Goal: Transaction & Acquisition: Subscribe to service/newsletter

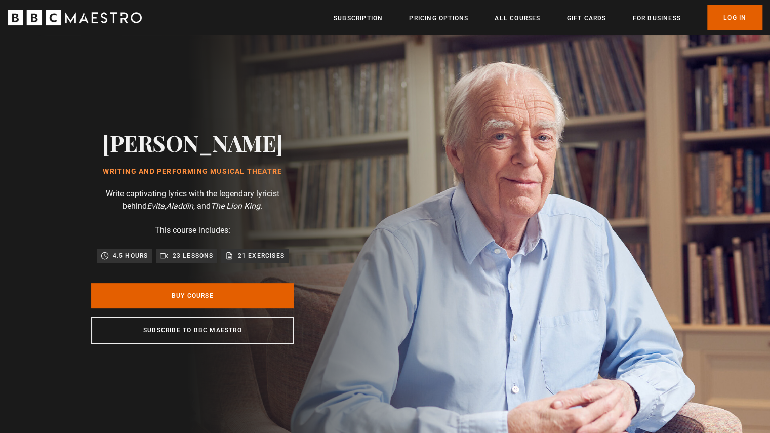
scroll to position [0, 133]
click at [207, 295] on link "Buy Course" at bounding box center [192, 295] width 202 height 25
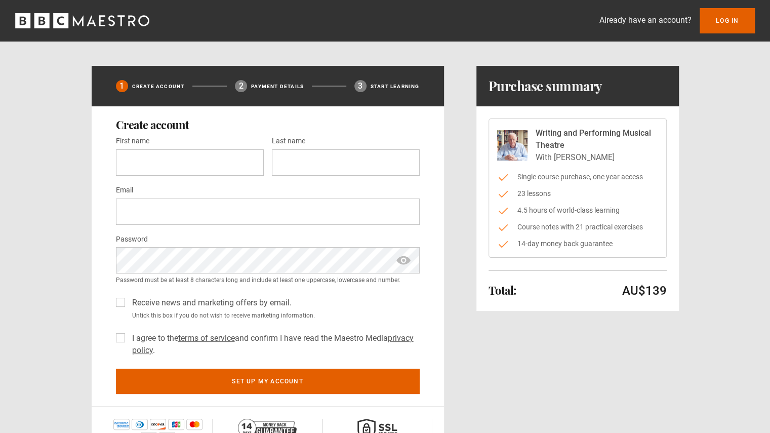
click at [128, 335] on label "I agree to the terms of service and confirm I have read the Maestro Media priva…" at bounding box center [274, 344] width 292 height 24
click at [128, 300] on label "Receive news and marketing offers by email." at bounding box center [209, 303] width 163 height 12
click at [169, 156] on input "First name *" at bounding box center [190, 162] width 148 height 26
type input "*******"
type input "********"
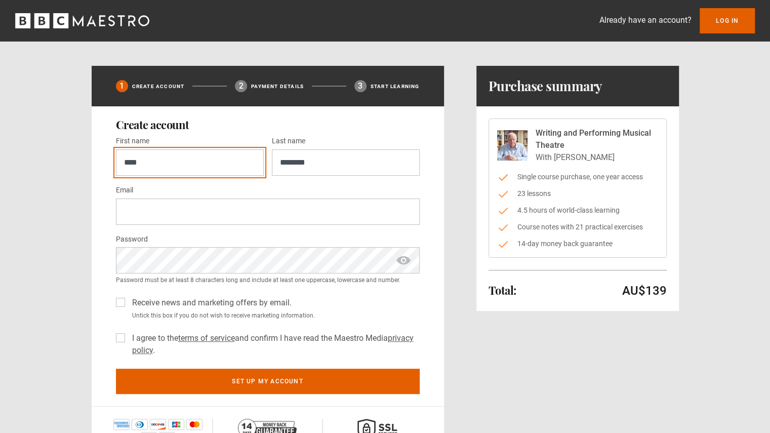
type input "****"
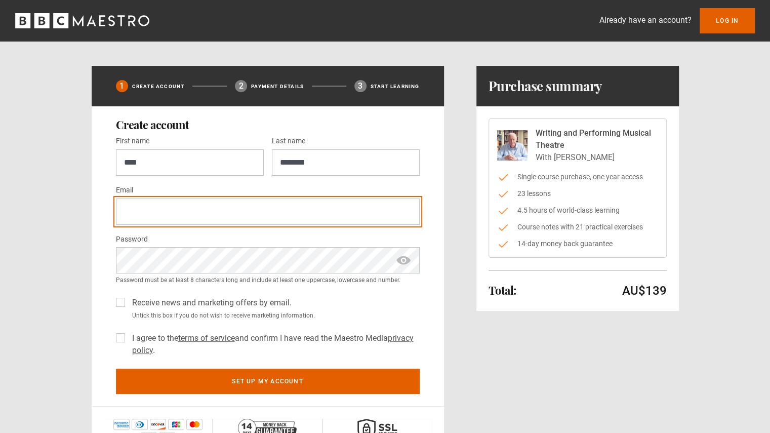
click at [131, 213] on input "Email *" at bounding box center [268, 211] width 304 height 26
type input "**********"
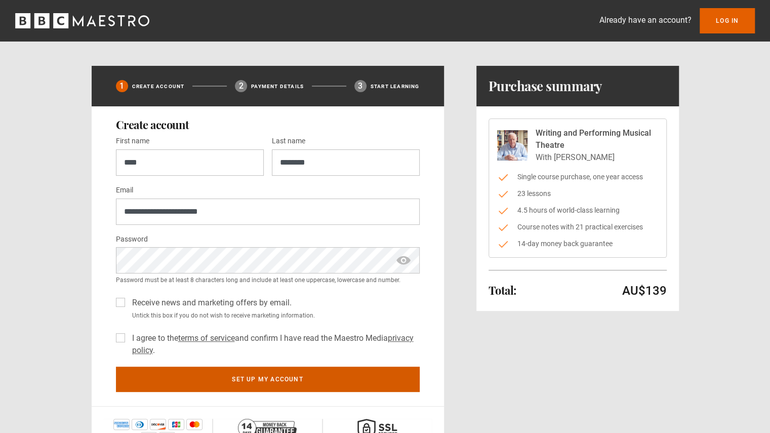
click at [313, 383] on button "Set up my account" at bounding box center [268, 378] width 304 height 25
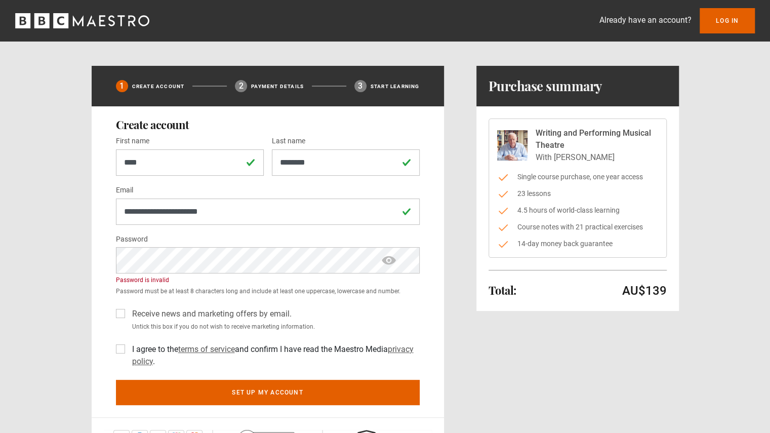
click at [128, 310] on label "Receive news and marketing offers by email." at bounding box center [209, 314] width 163 height 12
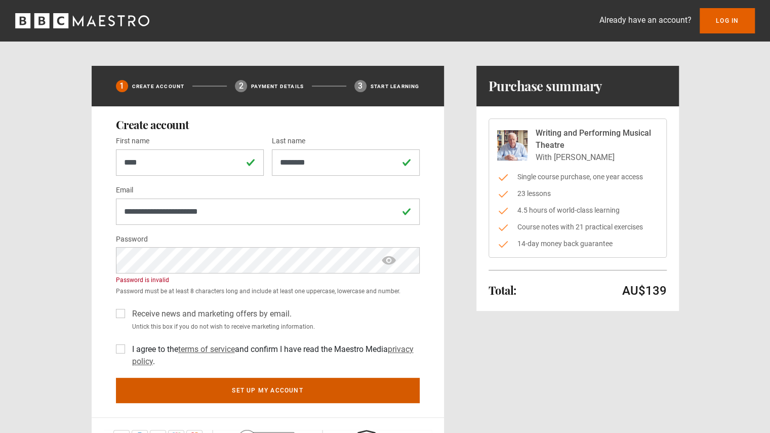
click at [284, 399] on button "Set up my account" at bounding box center [268, 390] width 304 height 25
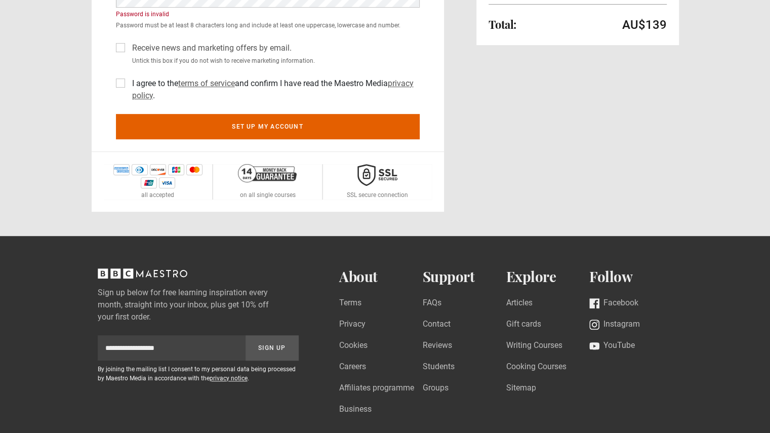
scroll to position [270, 0]
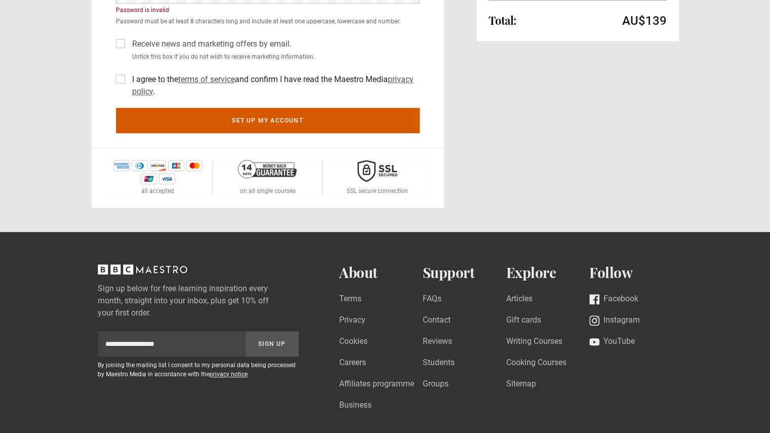
click at [272, 122] on button "Set up my account" at bounding box center [268, 120] width 304 height 25
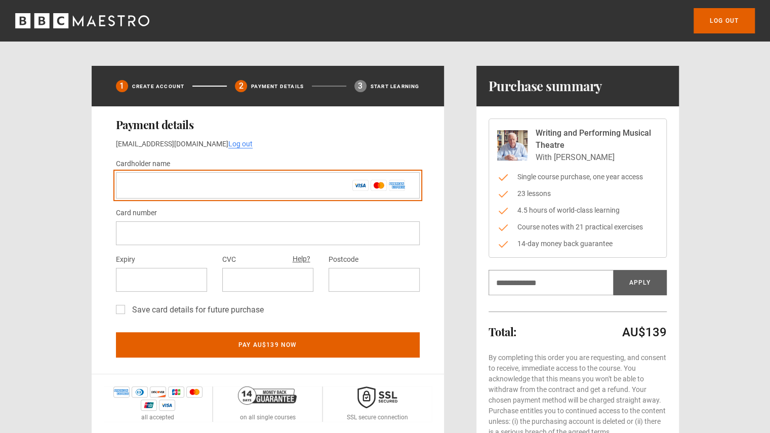
click at [284, 193] on input "Cardholder name *" at bounding box center [268, 185] width 304 height 26
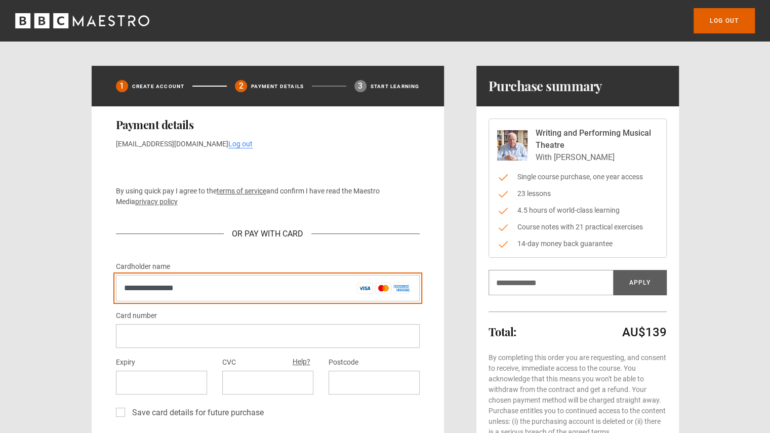
type input "**********"
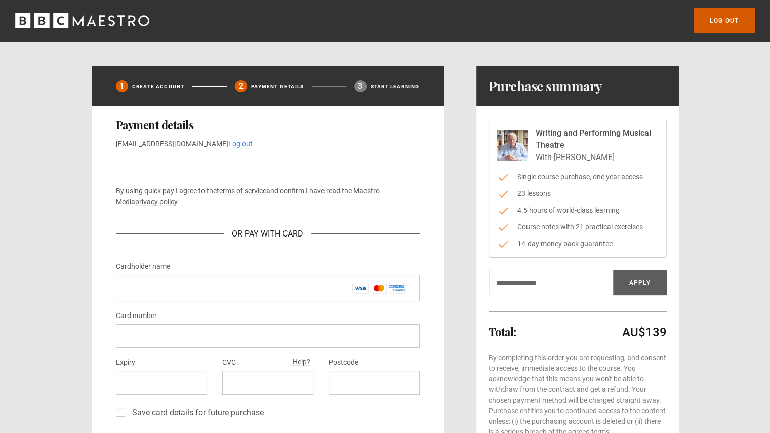
click at [714, 23] on link "Log out" at bounding box center [723, 20] width 61 height 25
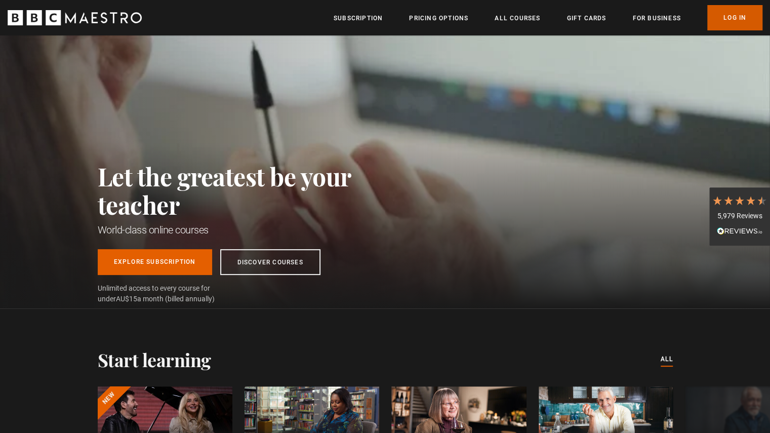
click at [725, 14] on link "Log In" at bounding box center [734, 17] width 55 height 25
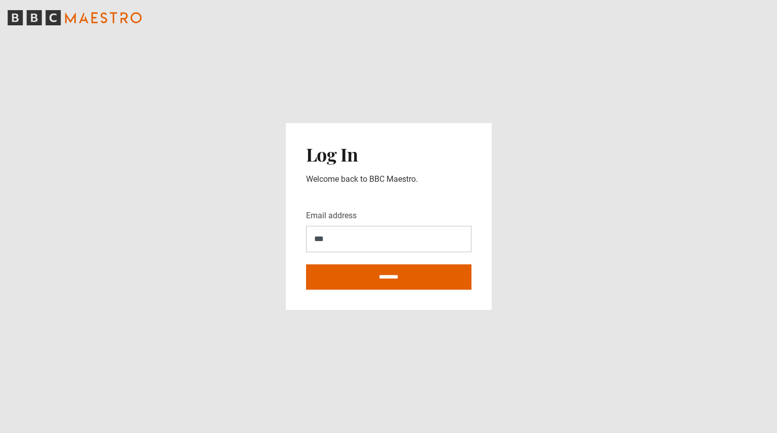
type input "**********"
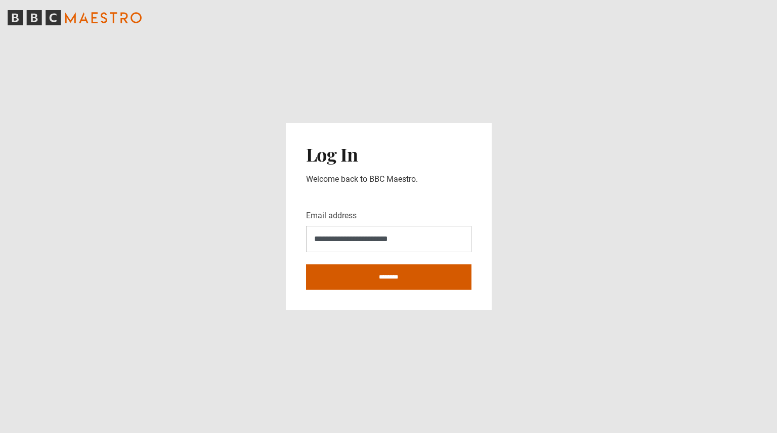
click at [379, 274] on input "********" at bounding box center [388, 276] width 165 height 25
type input "**********"
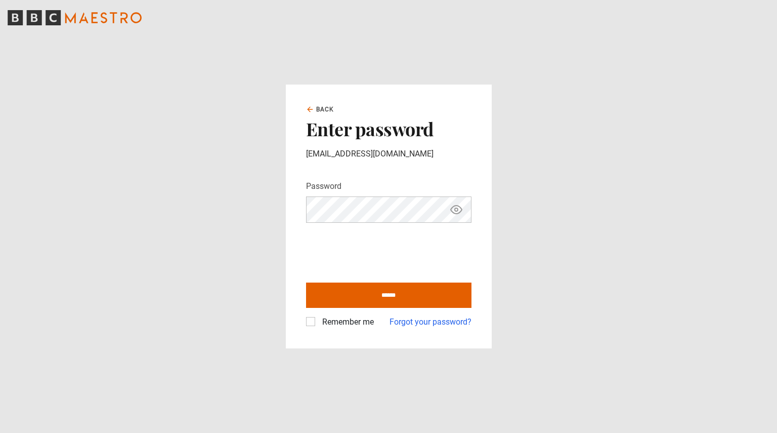
click at [318, 325] on label "Remember me" at bounding box center [346, 322] width 56 height 12
click at [351, 294] on input "******" at bounding box center [388, 294] width 165 height 25
type input "**********"
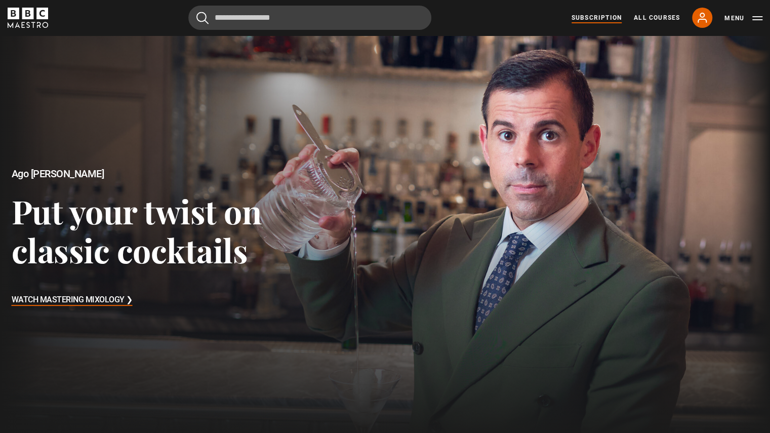
click at [600, 21] on link "Subscription" at bounding box center [596, 17] width 50 height 9
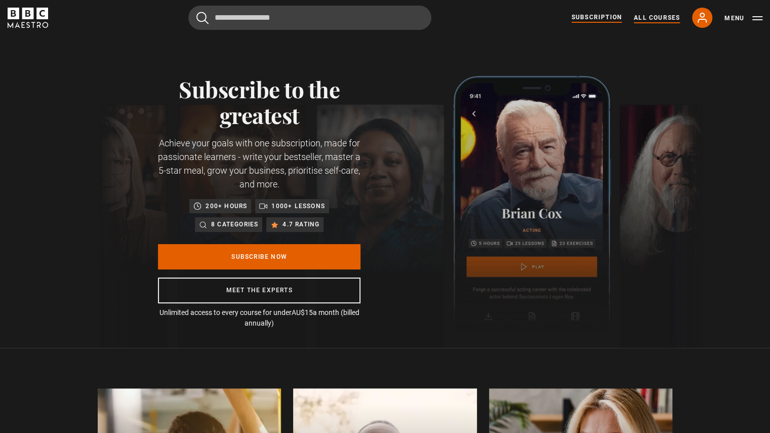
click at [652, 20] on link "All Courses" at bounding box center [657, 17] width 46 height 9
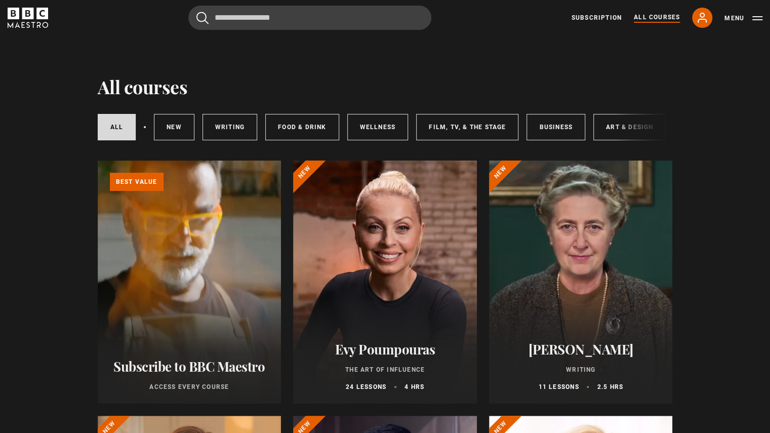
click at [98, 160] on link "Learn more about BBC Maestro" at bounding box center [98, 160] width 0 height 0
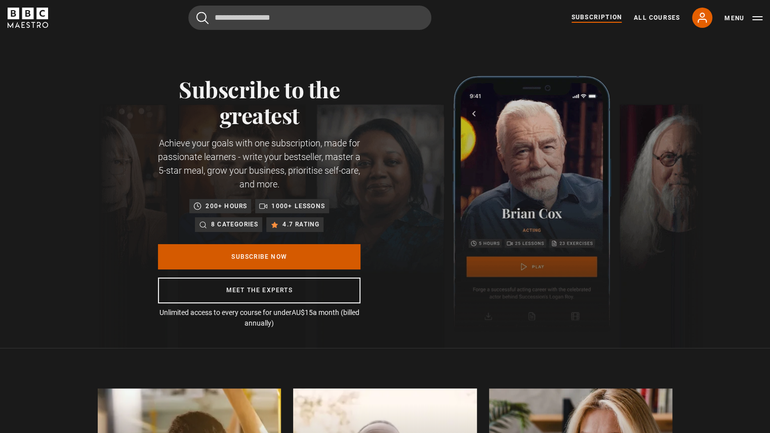
click at [237, 260] on link "Subscribe Now" at bounding box center [259, 256] width 202 height 25
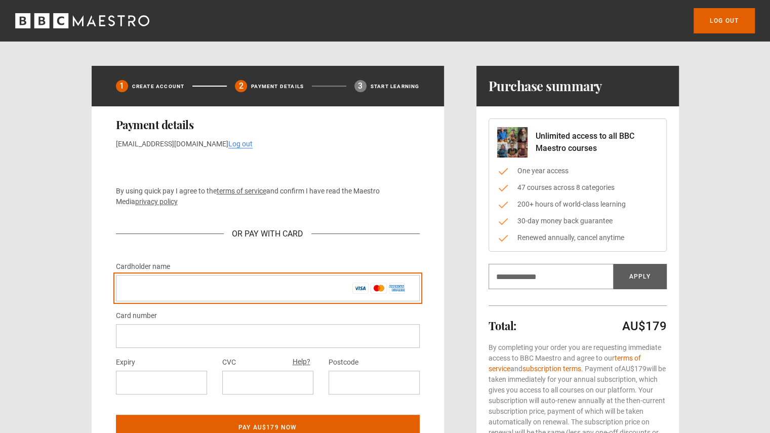
click at [224, 287] on input "Cardholder name *" at bounding box center [268, 288] width 304 height 26
type input "**********"
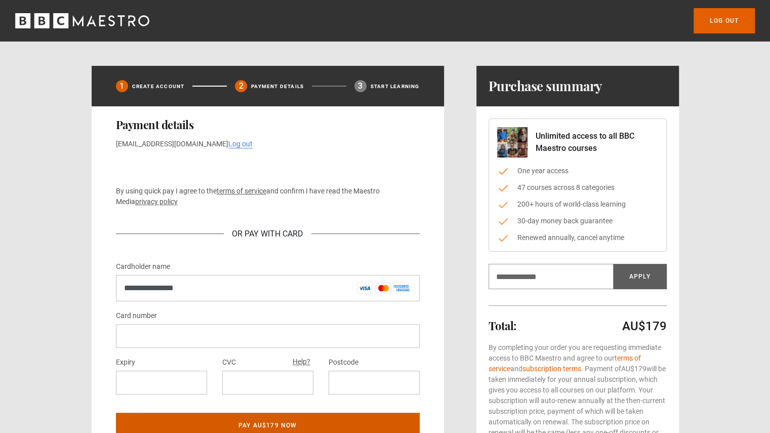
click at [290, 421] on button "Pay AU$179 now" at bounding box center [268, 424] width 304 height 25
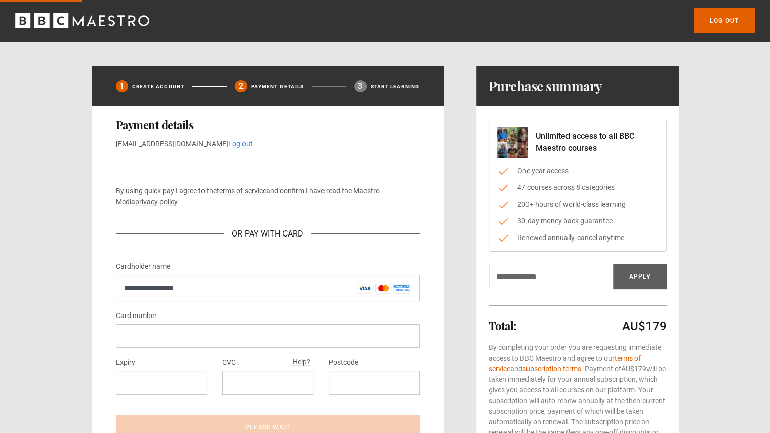
drag, startPoint x: 773, startPoint y: 182, endPoint x: 725, endPoint y: 129, distance: 71.7
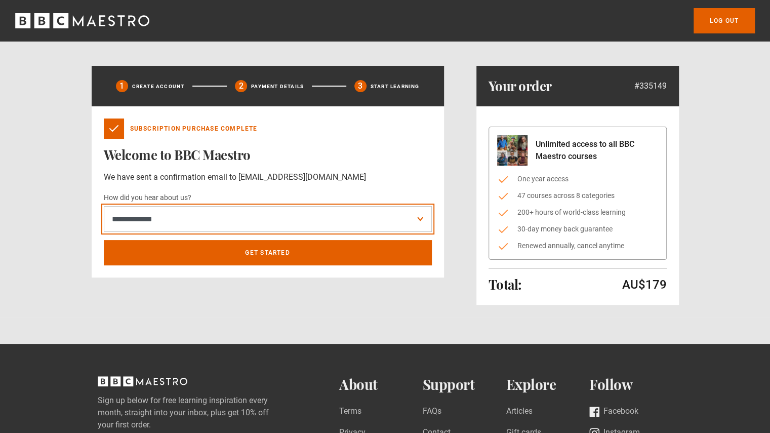
drag, startPoint x: 725, startPoint y: 129, endPoint x: 339, endPoint y: 218, distance: 396.3
click at [339, 218] on select "**********" at bounding box center [268, 219] width 328 height 26
select select "*******"
click at [104, 206] on select "**********" at bounding box center [268, 219] width 328 height 26
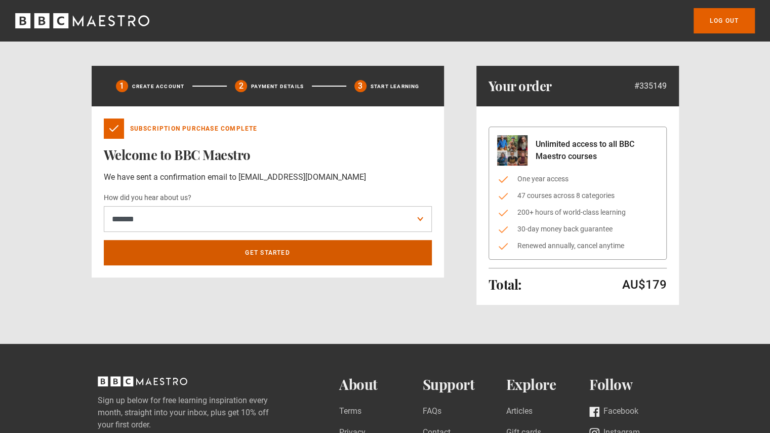
click at [329, 257] on link "Get Started" at bounding box center [268, 252] width 328 height 25
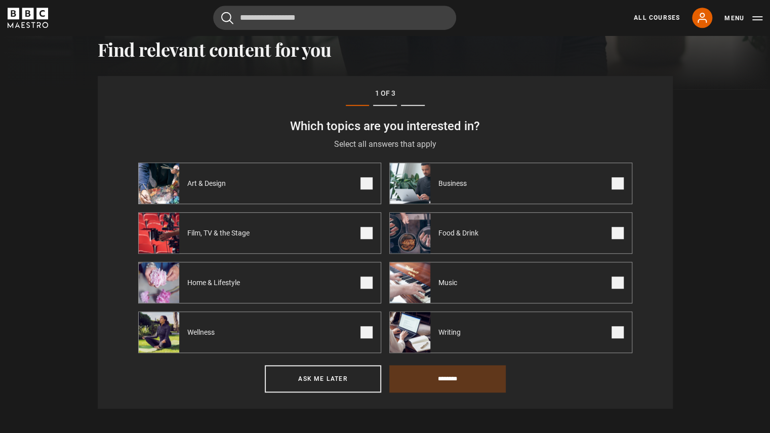
click at [368, 186] on span at bounding box center [366, 183] width 12 height 12
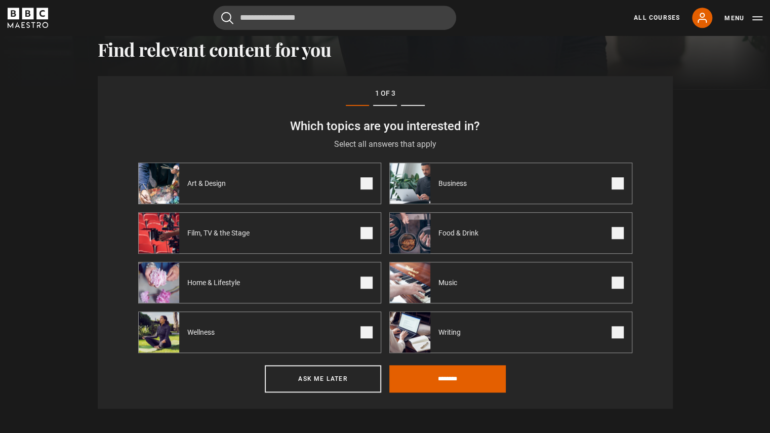
click at [367, 231] on span at bounding box center [366, 233] width 12 height 12
click at [370, 284] on span at bounding box center [366, 282] width 12 height 12
click at [621, 283] on span at bounding box center [617, 282] width 12 height 12
click at [620, 326] on span at bounding box center [617, 332] width 12 height 12
click at [481, 384] on input "********" at bounding box center [447, 378] width 116 height 27
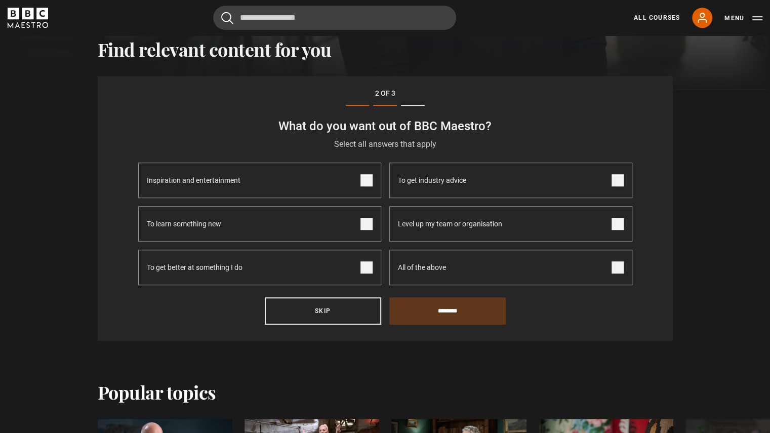
click at [368, 225] on span at bounding box center [366, 224] width 12 height 12
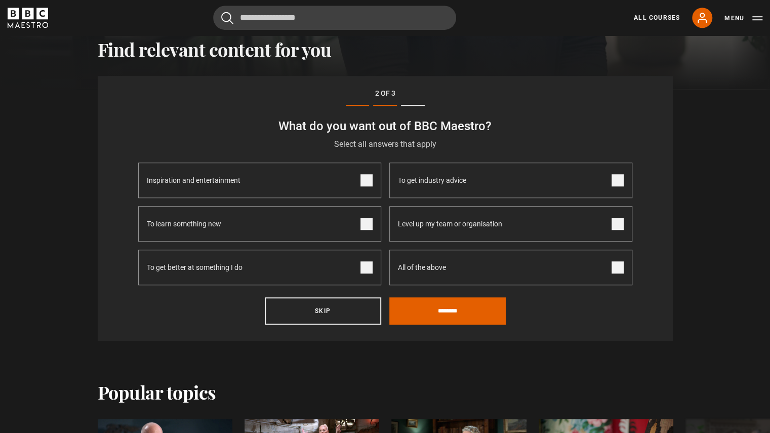
click at [369, 271] on span at bounding box center [366, 267] width 12 height 12
click at [368, 177] on span at bounding box center [366, 180] width 12 height 12
click at [466, 316] on input "********" at bounding box center [447, 310] width 116 height 27
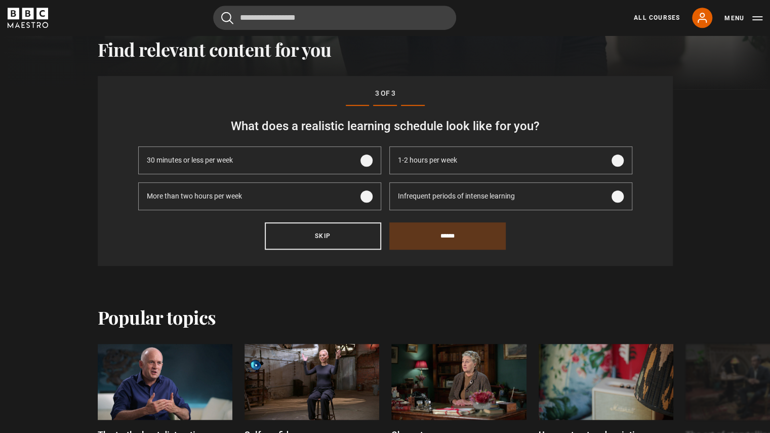
click at [619, 195] on span at bounding box center [617, 196] width 12 height 12
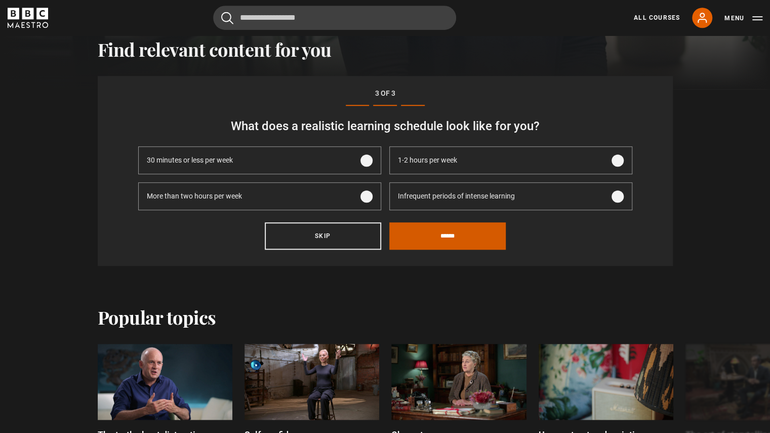
click at [470, 239] on input "******" at bounding box center [447, 235] width 116 height 27
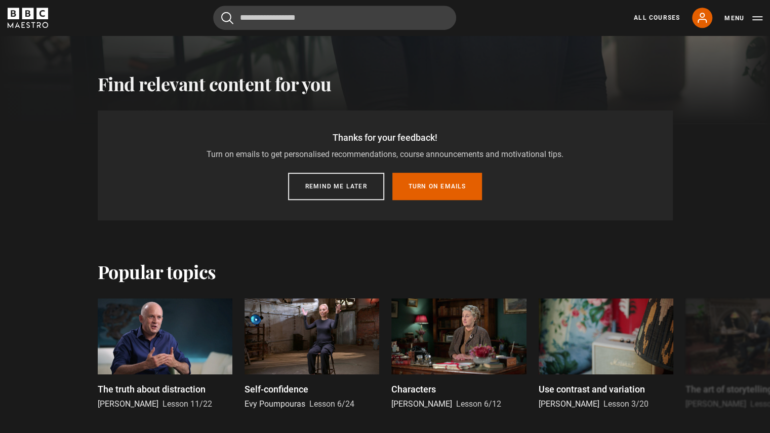
scroll to position [314, 0]
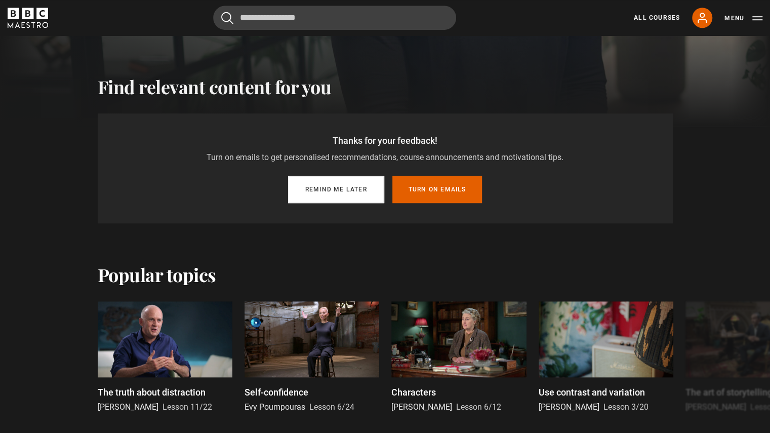
click at [342, 191] on button "Remind me later" at bounding box center [336, 189] width 96 height 27
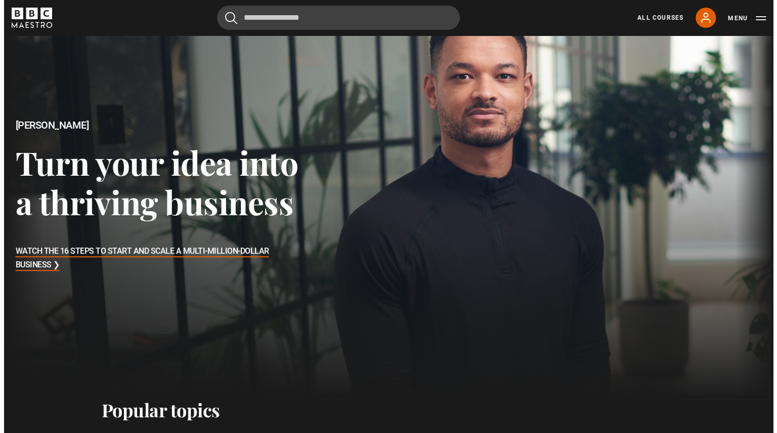
scroll to position [0, 0]
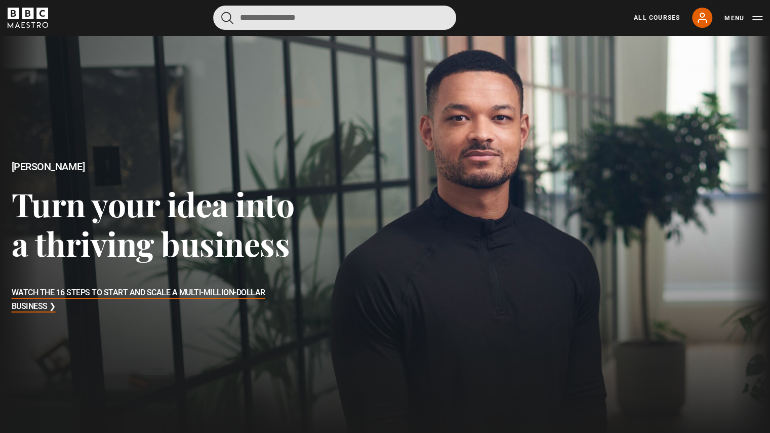
click at [353, 13] on input "Search" at bounding box center [334, 18] width 243 height 24
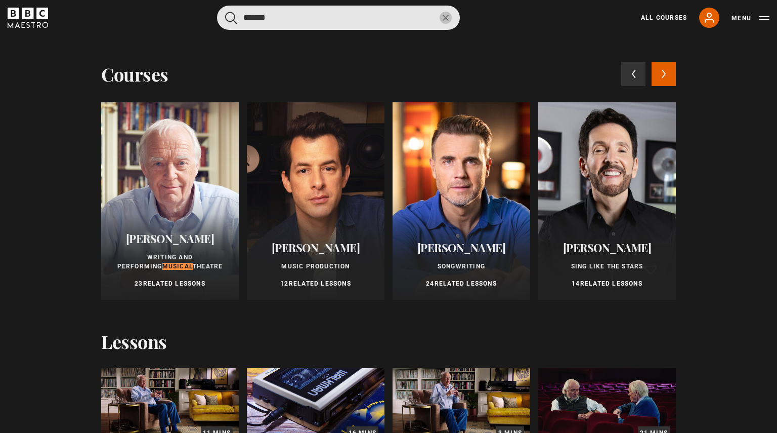
type input "*******"
click at [150, 172] on div at bounding box center [170, 201] width 138 height 198
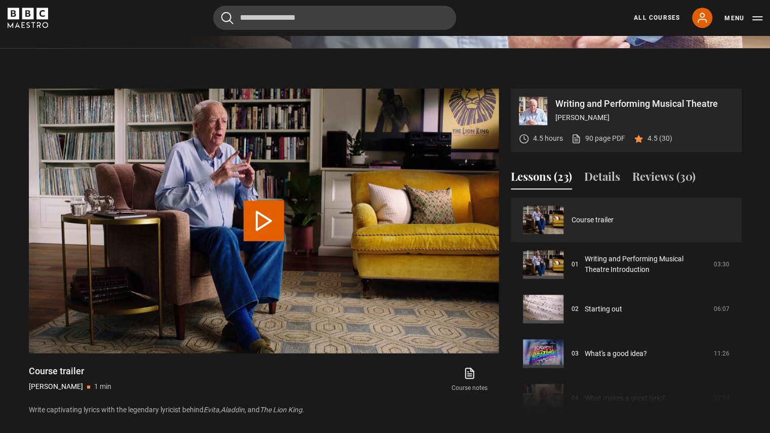
scroll to position [391, 0]
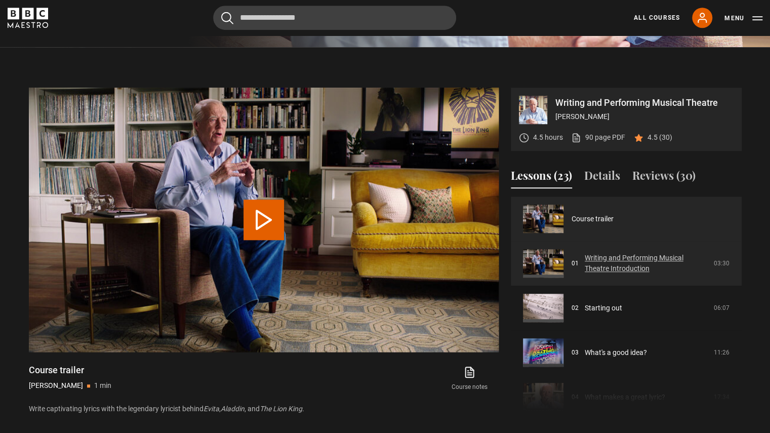
click at [617, 273] on link "Writing and Performing Musical Theatre Introduction" at bounding box center [646, 263] width 123 height 21
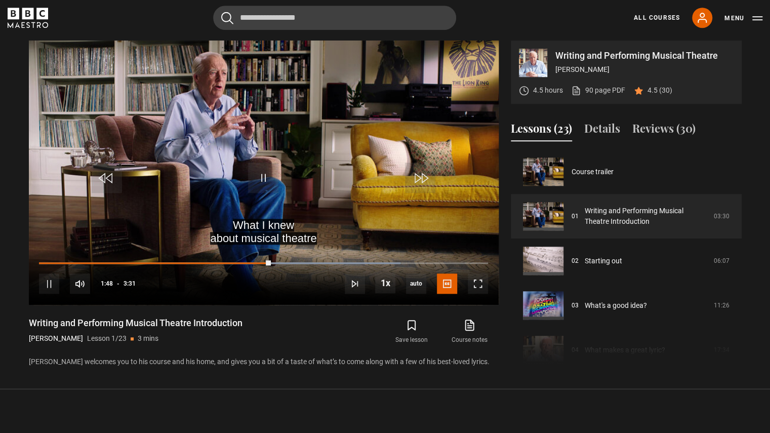
click at [339, 315] on div "What I knew about musical theatre Video Player is loading. Play Lesson Writing …" at bounding box center [264, 203] width 470 height 327
click at [473, 290] on span "Video Player" at bounding box center [478, 283] width 20 height 20
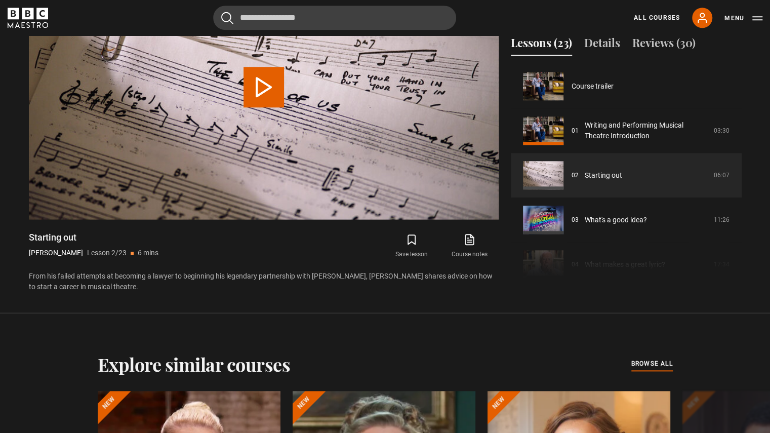
scroll to position [45, 0]
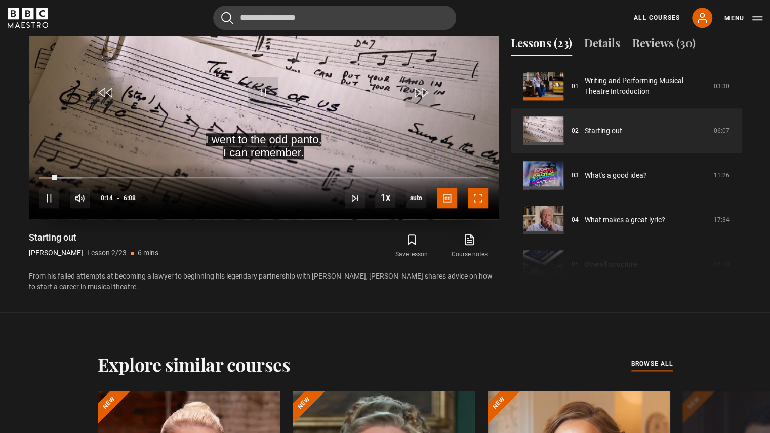
click at [479, 197] on span "Video Player" at bounding box center [478, 198] width 20 height 20
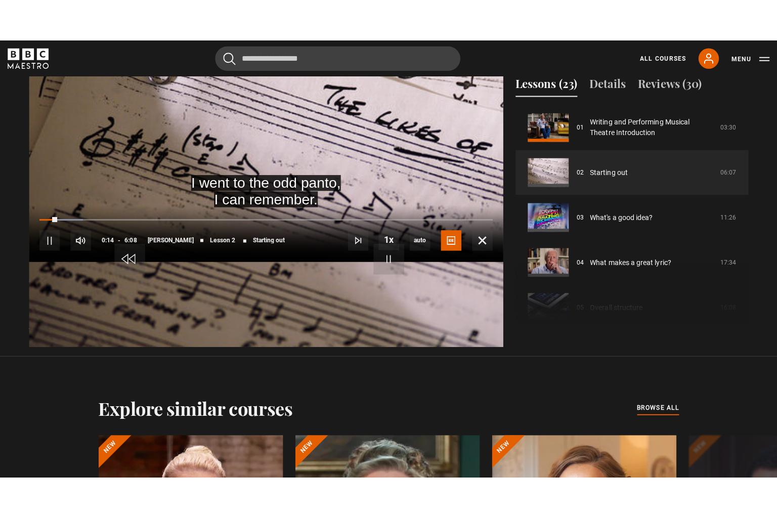
scroll to position [478, 0]
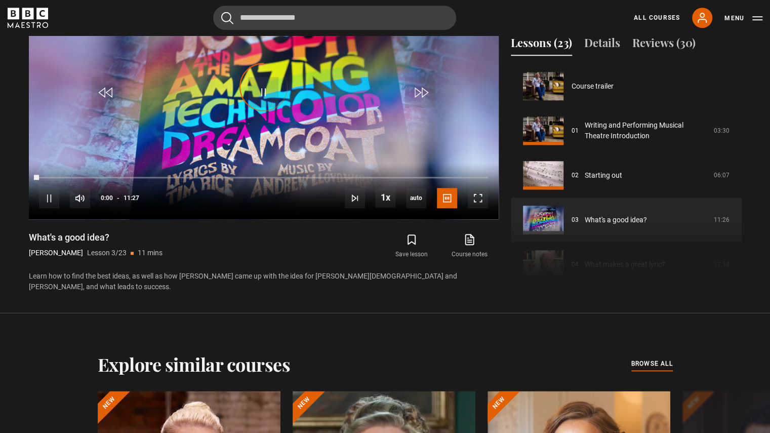
scroll to position [89, 0]
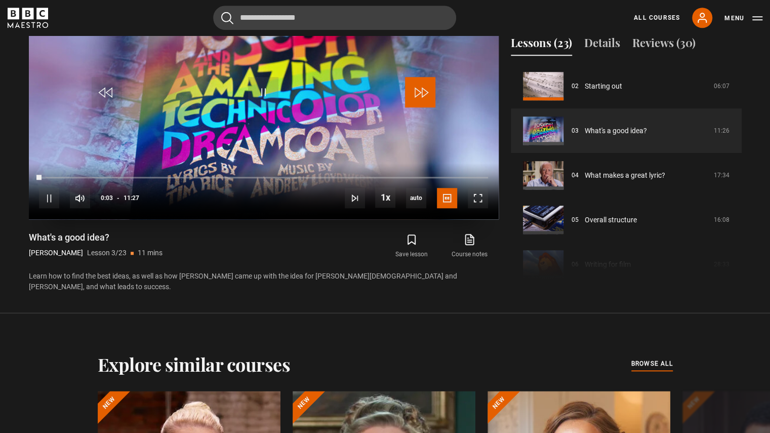
click at [421, 100] on span "Video Player" at bounding box center [420, 92] width 30 height 30
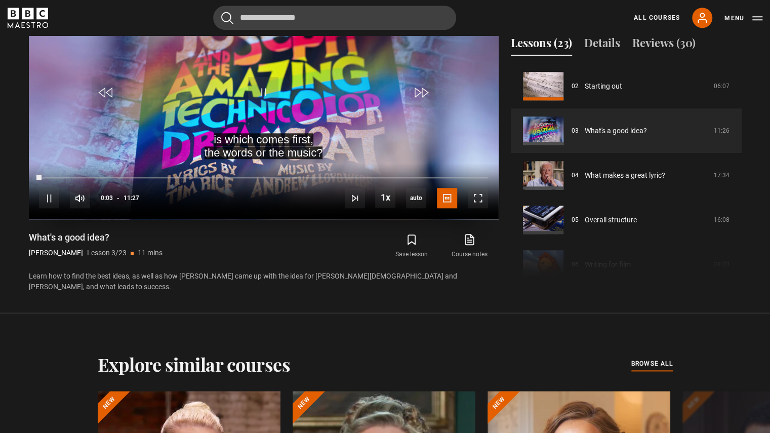
scroll to position [478, 0]
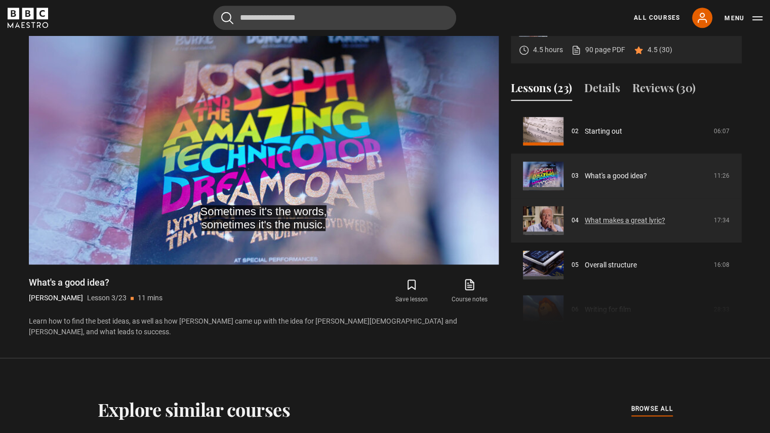
click at [607, 222] on link "What makes a great lyric?" at bounding box center [625, 220] width 80 height 11
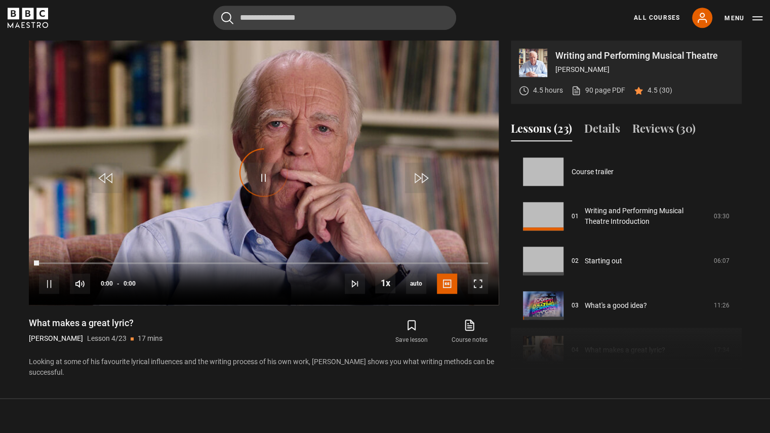
scroll to position [134, 0]
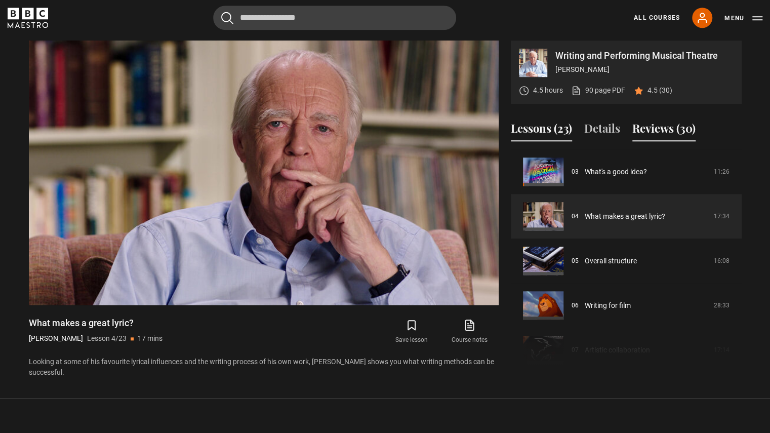
click at [660, 124] on button "Reviews (30)" at bounding box center [663, 130] width 63 height 21
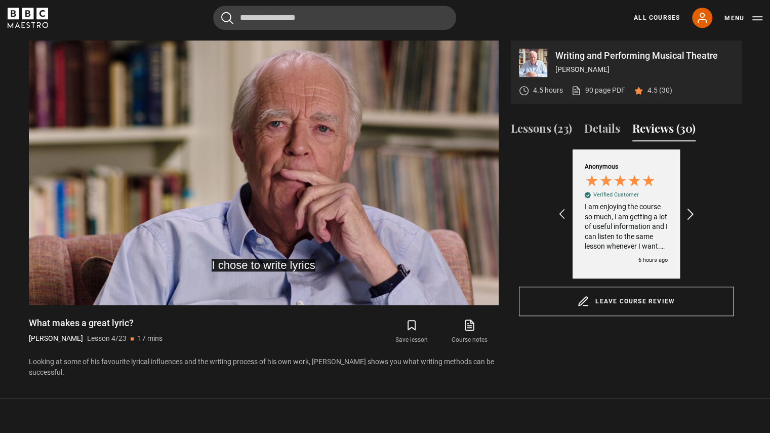
click at [692, 215] on icon "REVIEWS.io Carousel Scroll Right" at bounding box center [690, 214] width 14 height 14
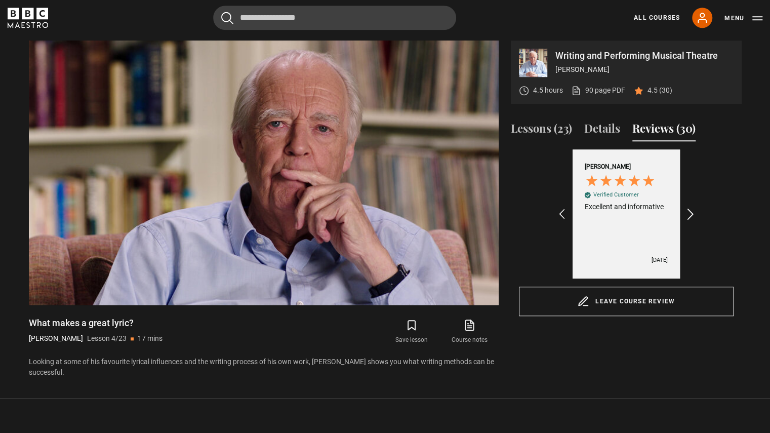
click at [692, 215] on icon "REVIEWS.io Carousel Scroll Right" at bounding box center [690, 214] width 14 height 14
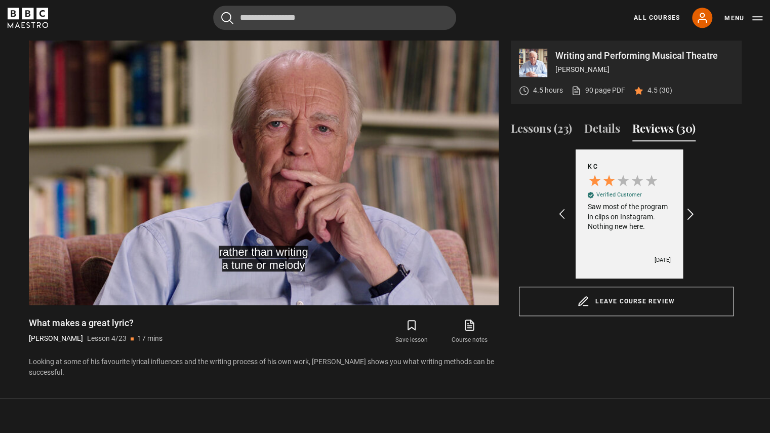
scroll to position [0, 235]
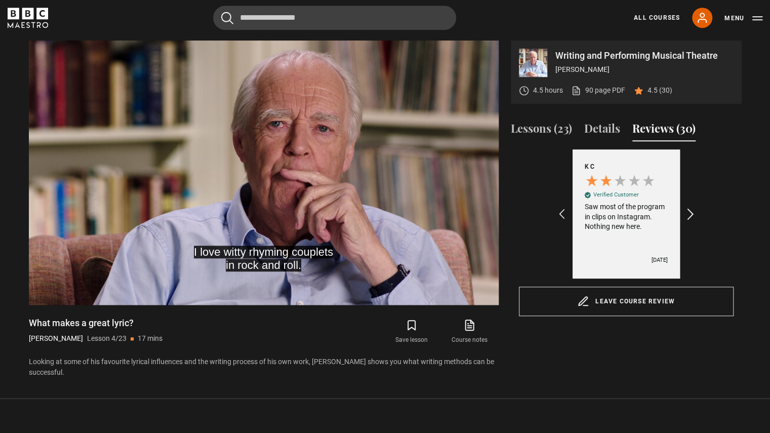
click at [692, 215] on icon "REVIEWS.io Carousel Scroll Right" at bounding box center [690, 214] width 14 height 14
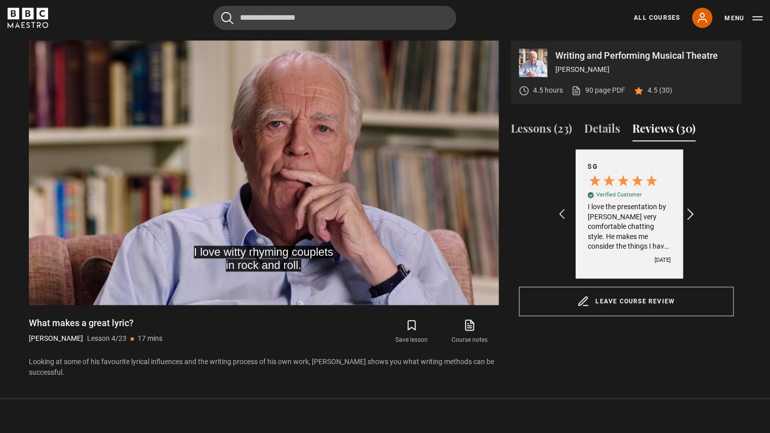
scroll to position [0, 352]
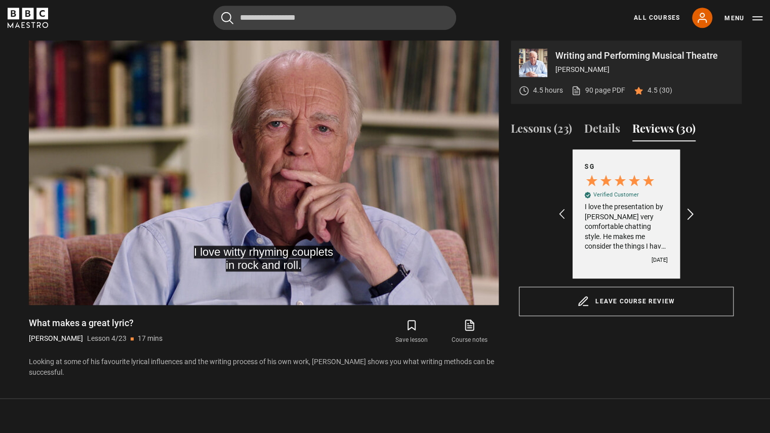
click at [692, 215] on icon "REVIEWS.io Carousel Scroll Right" at bounding box center [690, 214] width 14 height 14
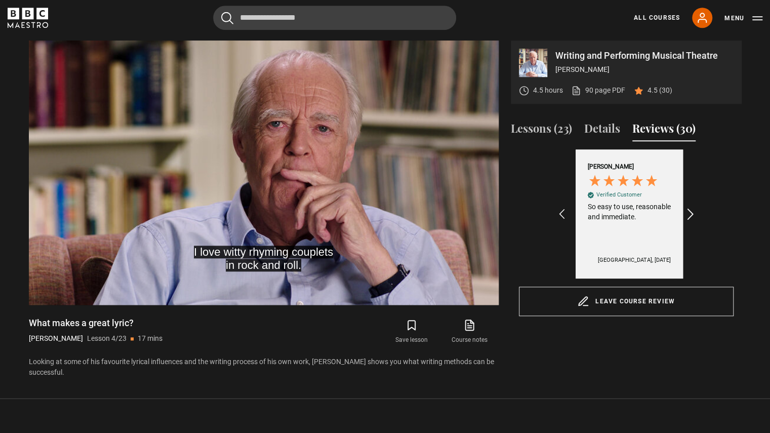
scroll to position [0, 470]
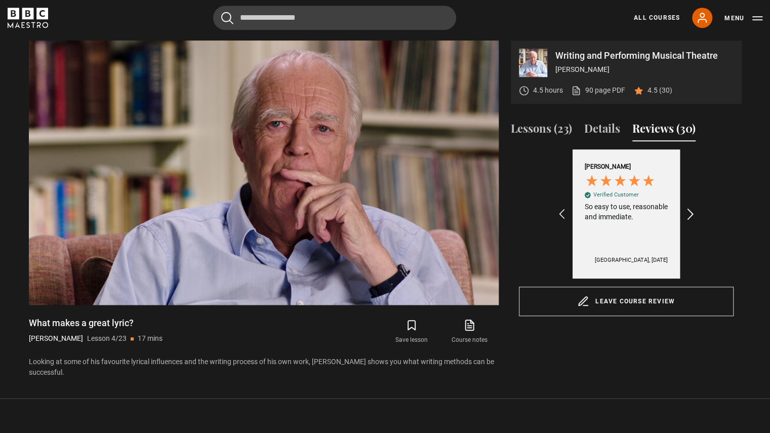
click at [692, 215] on icon "REVIEWS.io Carousel Scroll Right" at bounding box center [690, 214] width 14 height 14
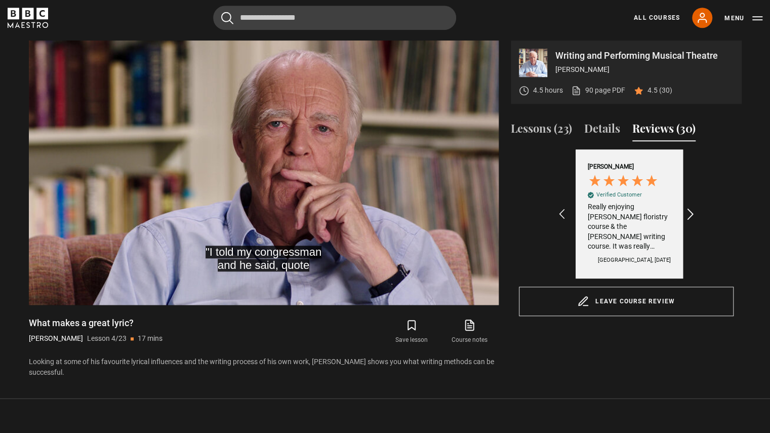
scroll to position [0, 587]
click at [692, 215] on icon "REVIEWS.io Carousel Scroll Right" at bounding box center [690, 214] width 14 height 14
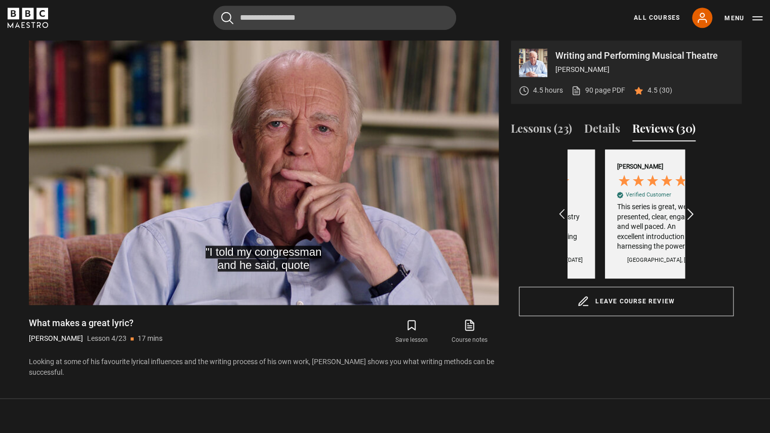
scroll to position [0, 705]
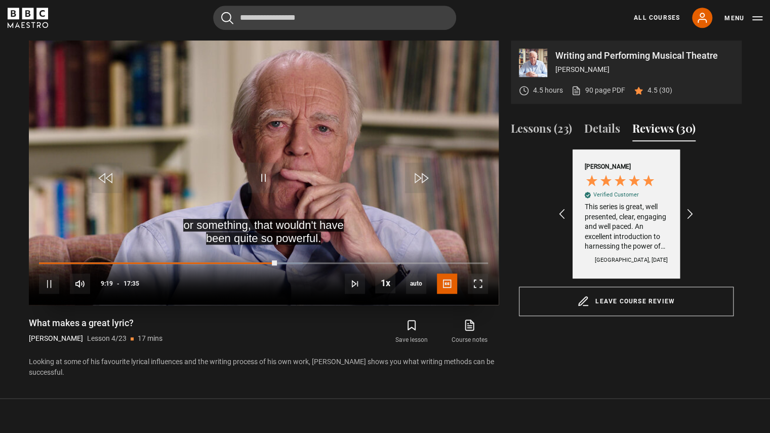
click at [348, 197] on video "Video Player" at bounding box center [264, 172] width 470 height 264
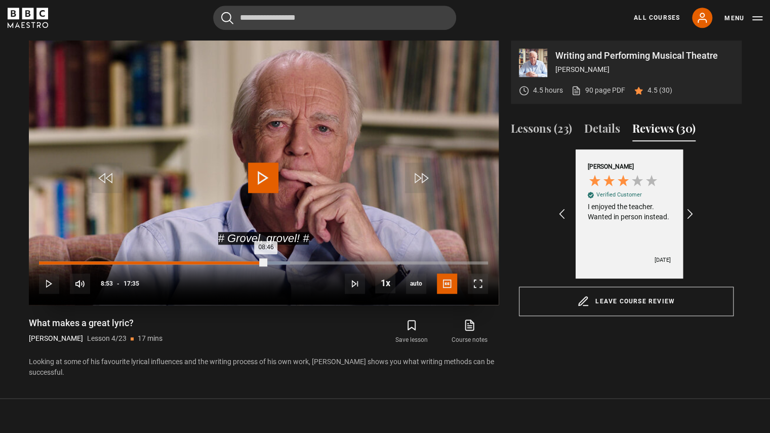
scroll to position [0, 822]
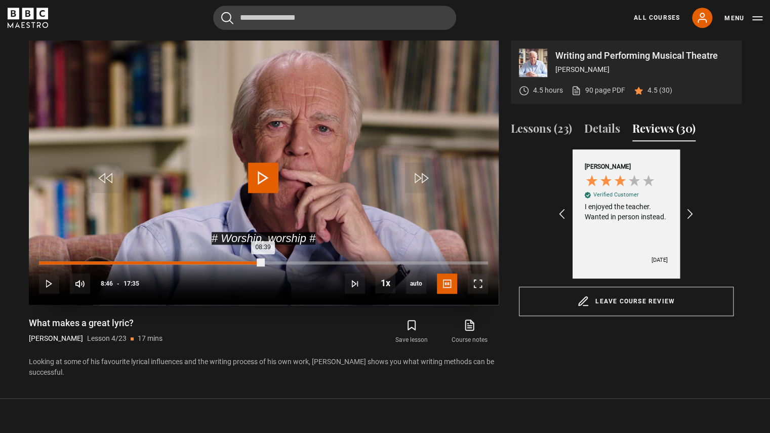
drag, startPoint x: 274, startPoint y: 264, endPoint x: 260, endPoint y: 265, distance: 14.7
click at [260, 264] on div "08:39" at bounding box center [151, 262] width 224 height 3
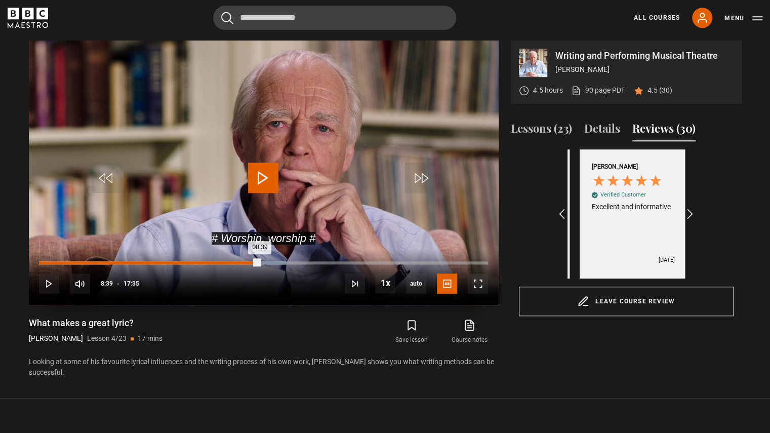
scroll to position [0, 117]
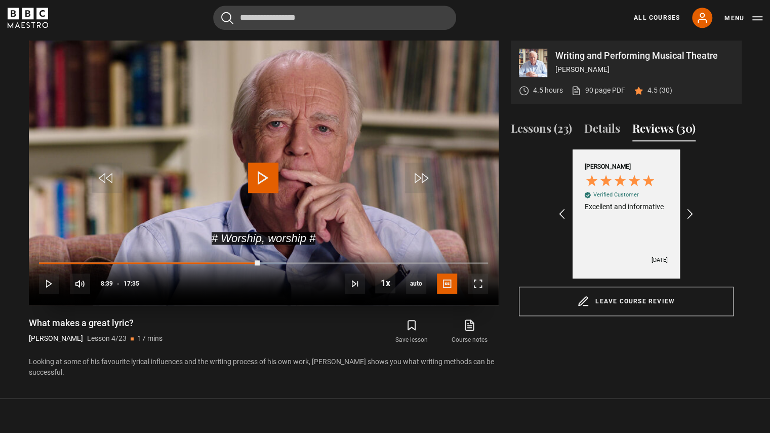
click at [244, 185] on video "Video Player" at bounding box center [264, 172] width 470 height 264
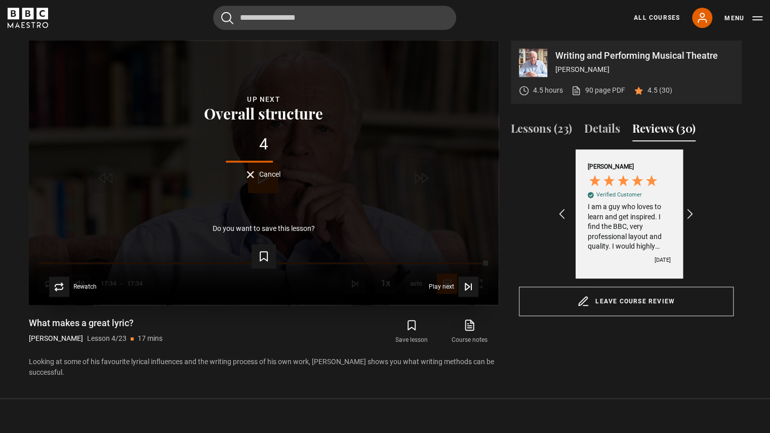
scroll to position [0, 2114]
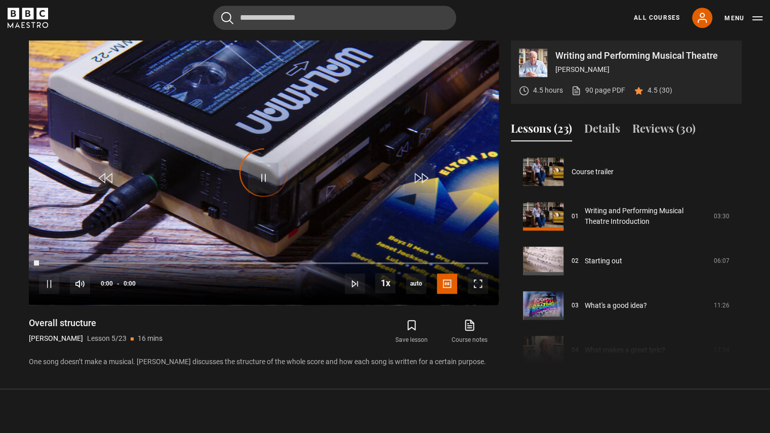
scroll to position [178, 0]
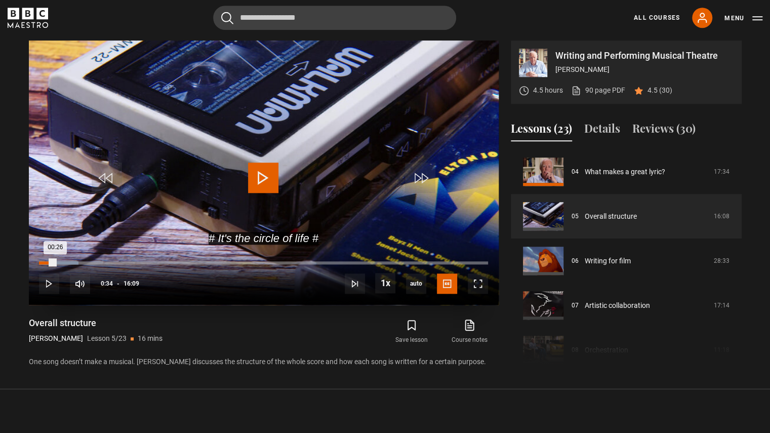
drag, startPoint x: 65, startPoint y: 264, endPoint x: 51, endPoint y: 264, distance: 13.7
click at [51, 264] on div "00:26" at bounding box center [47, 262] width 16 height 3
drag, startPoint x: 60, startPoint y: 266, endPoint x: 54, endPoint y: 265, distance: 6.2
click at [54, 265] on div "10s Skip Back 10 seconds Pause 10s Skip Forward 10 seconds Loaded : 11.35% 00:5…" at bounding box center [264, 276] width 470 height 56
click at [58, 264] on div "00:41" at bounding box center [48, 262] width 19 height 3
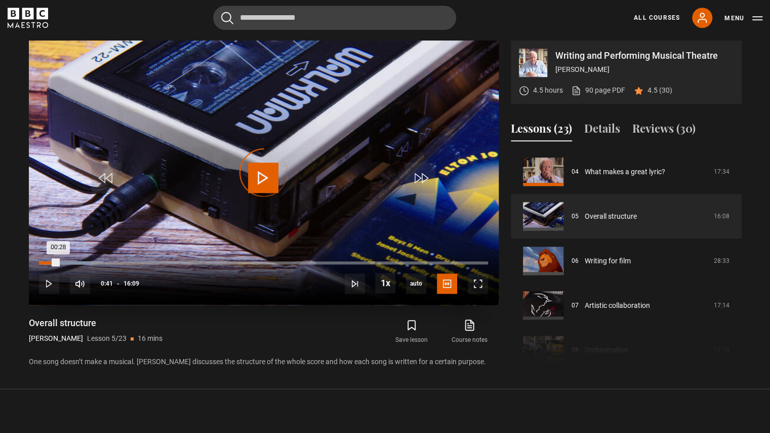
drag, startPoint x: 58, startPoint y: 265, endPoint x: 52, endPoint y: 265, distance: 6.6
click at [52, 264] on div "00:28" at bounding box center [48, 262] width 19 height 3
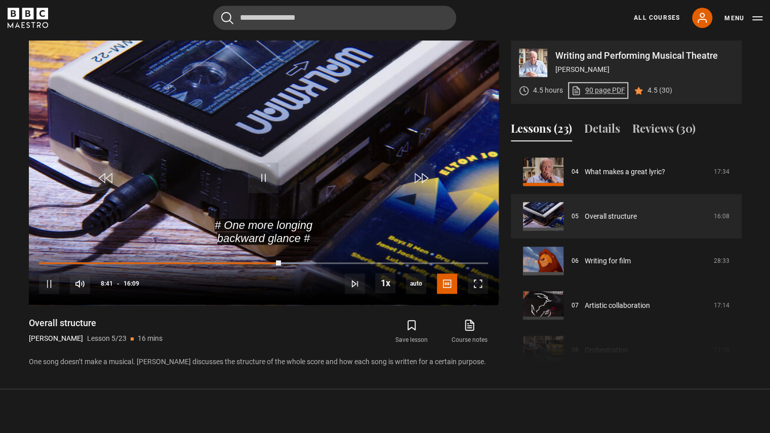
click at [596, 92] on link "90 page PDF (opens in new tab)" at bounding box center [598, 90] width 54 height 11
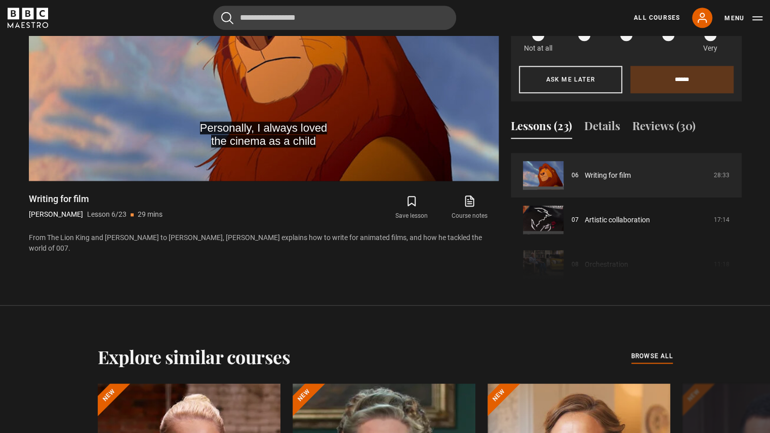
scroll to position [293, 0]
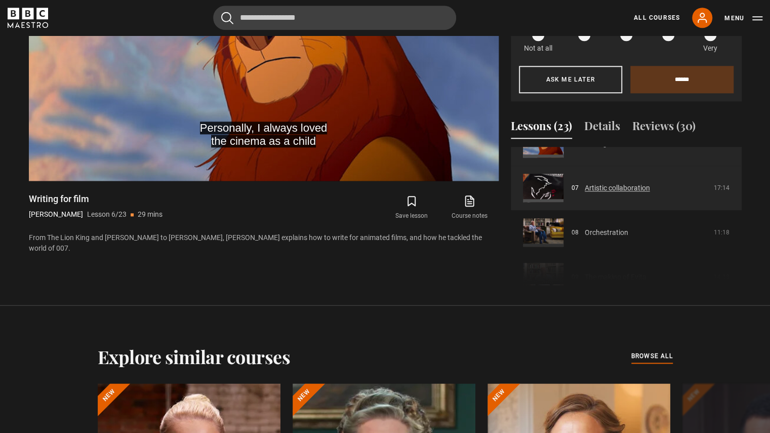
click at [610, 193] on link "Artistic collaboration" at bounding box center [617, 188] width 65 height 11
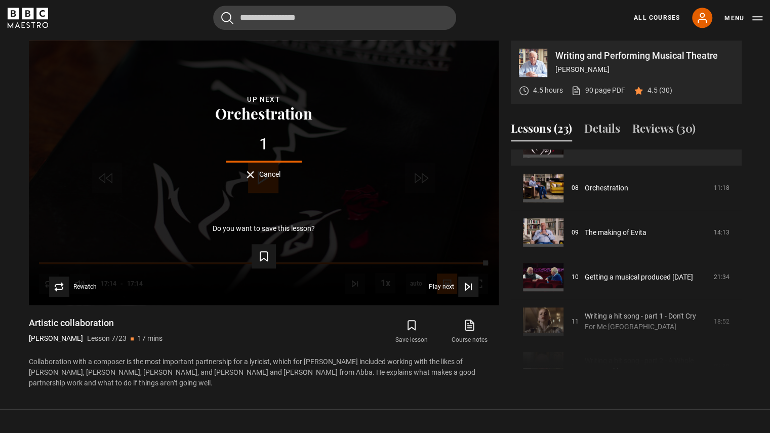
scroll to position [337, 0]
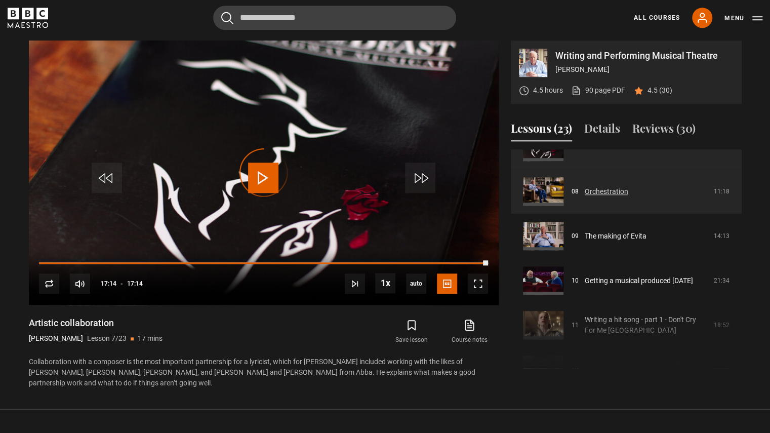
click at [585, 188] on link "Orchestration" at bounding box center [607, 191] width 44 height 11
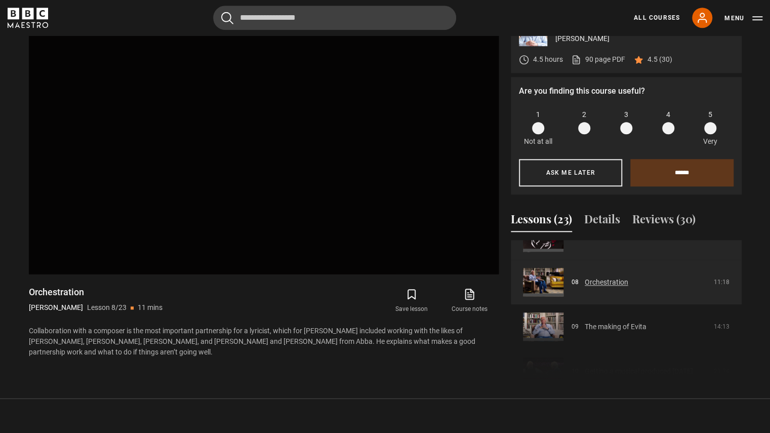
scroll to position [470, 0]
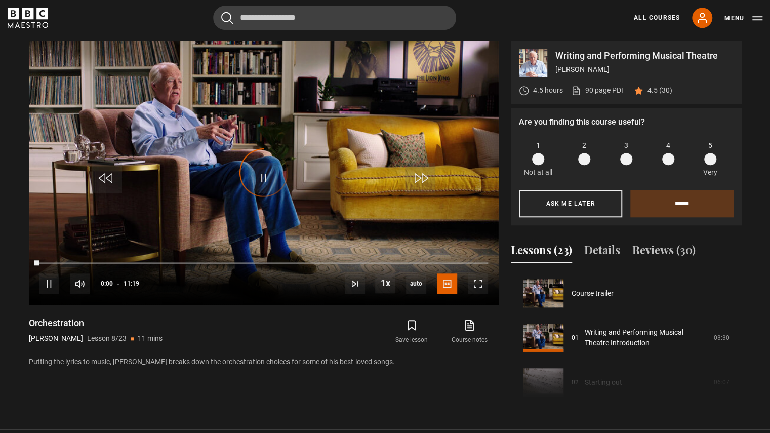
scroll to position [312, 0]
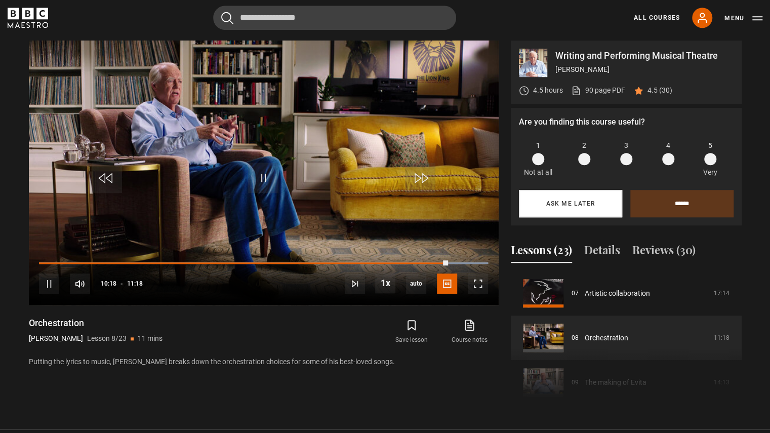
click at [593, 209] on button "Ask me later" at bounding box center [570, 203] width 103 height 27
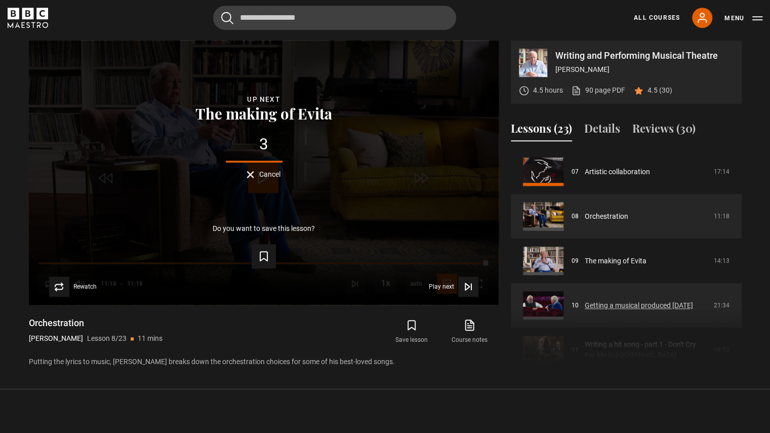
click at [654, 303] on link "Getting a musical produced today" at bounding box center [639, 305] width 108 height 11
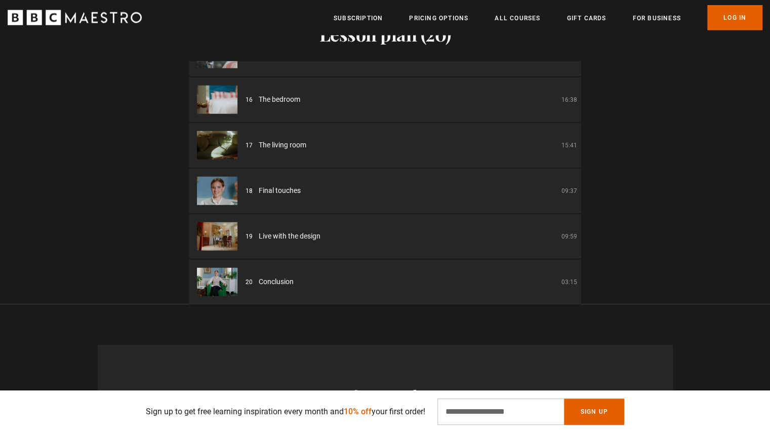
scroll to position [0, 663]
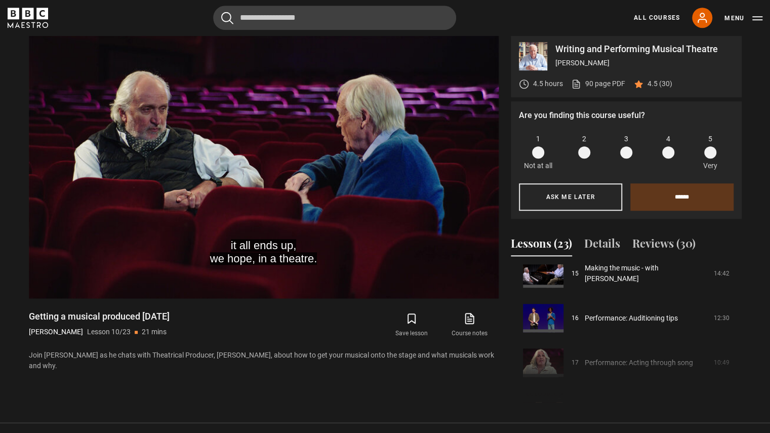
scroll to position [367, 0]
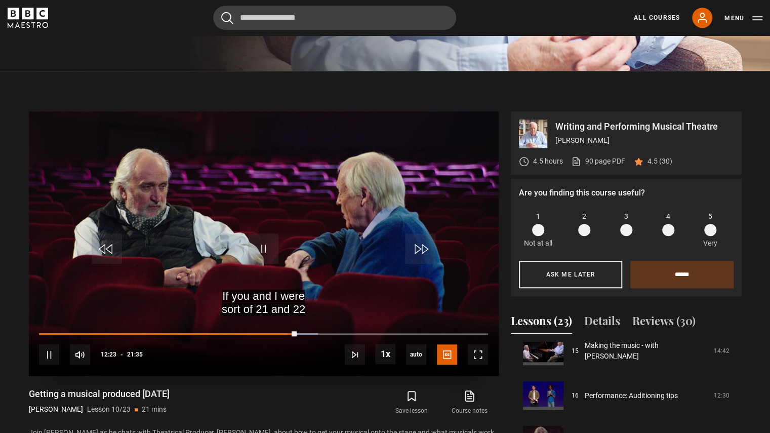
drag, startPoint x: 294, startPoint y: 338, endPoint x: 286, endPoint y: 336, distance: 7.7
click at [286, 336] on div "10s Skip Back 10 seconds Pause 10s Skip Forward 10 seconds Loaded : 62.16% 12:2…" at bounding box center [264, 347] width 470 height 56
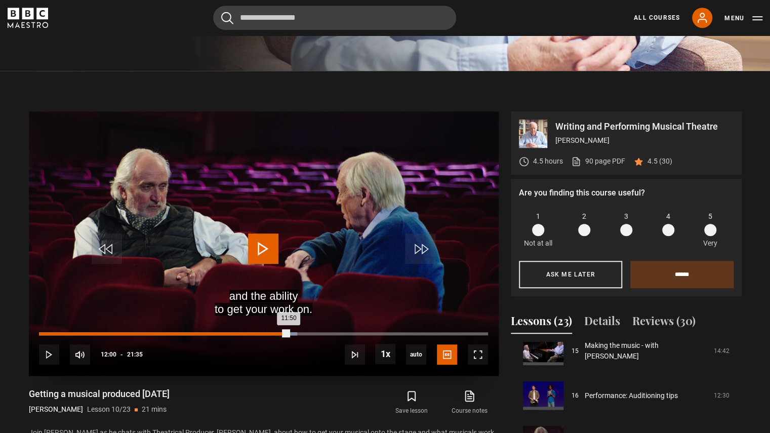
drag, startPoint x: 296, startPoint y: 334, endPoint x: 285, endPoint y: 335, distance: 10.6
click at [285, 335] on div "11:50" at bounding box center [164, 333] width 250 height 3
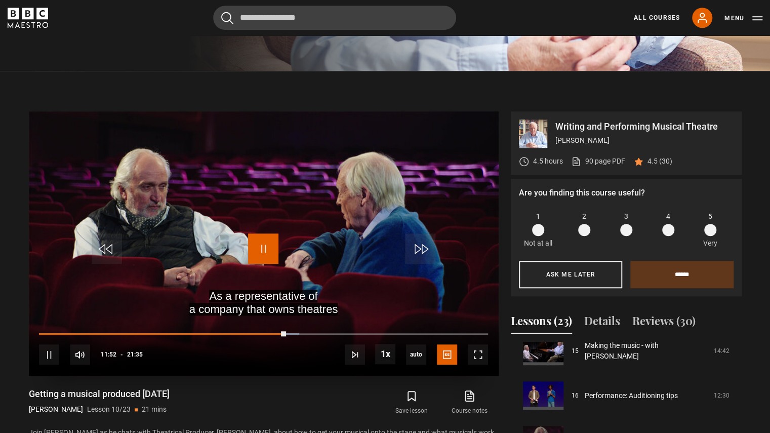
click at [264, 244] on span "Video Player" at bounding box center [263, 248] width 30 height 30
click at [267, 250] on span "Video Player" at bounding box center [263, 248] width 30 height 30
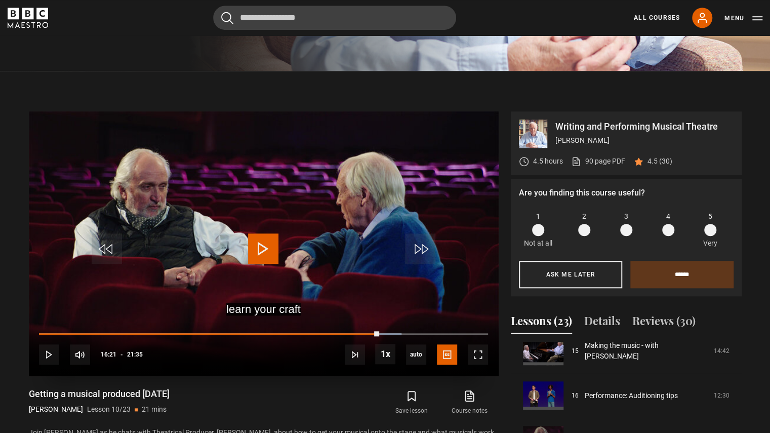
click at [267, 250] on span "Video Player" at bounding box center [263, 248] width 30 height 30
